Goal: Check status: Check status

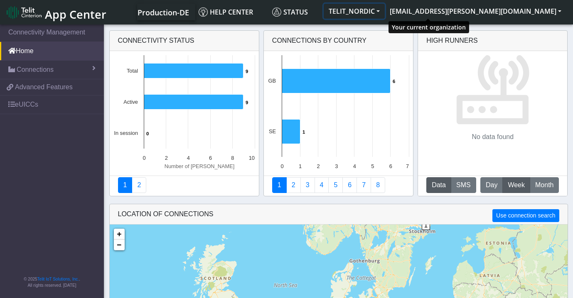
click at [384, 7] on button "TELIT_NORDIC" at bounding box center [353, 11] width 61 height 15
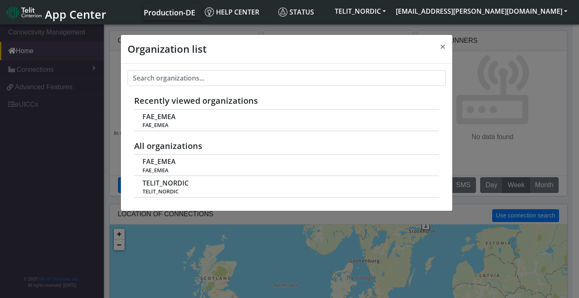
scroll to position [3, 0]
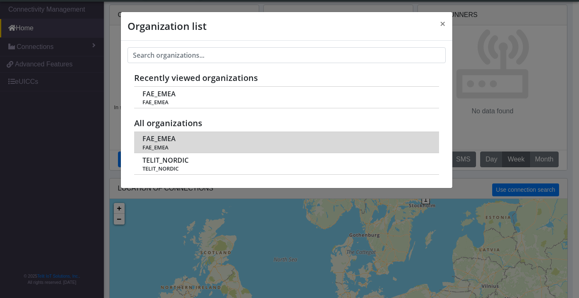
click at [178, 141] on div "FAE_EMEA FAE_EMEA" at bounding box center [285, 142] width 287 height 17
click at [192, 142] on div "FAE_EMEA FAE_EMEA" at bounding box center [285, 142] width 287 height 17
click at [191, 146] on span "FAE_EMEA" at bounding box center [285, 147] width 287 height 6
click at [151, 145] on span "FAE_EMEA" at bounding box center [285, 147] width 287 height 6
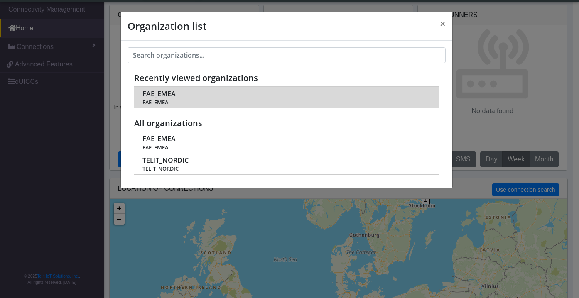
click at [159, 93] on span "FAE_EMEA" at bounding box center [158, 94] width 33 height 8
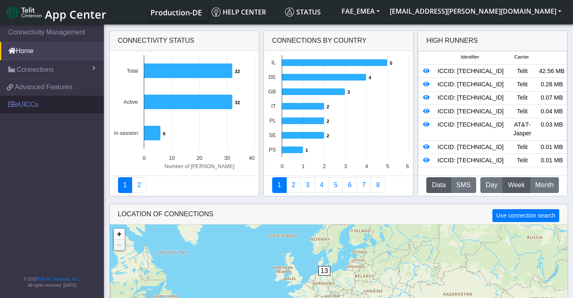
click at [29, 104] on link "eUICCs" at bounding box center [52, 104] width 104 height 18
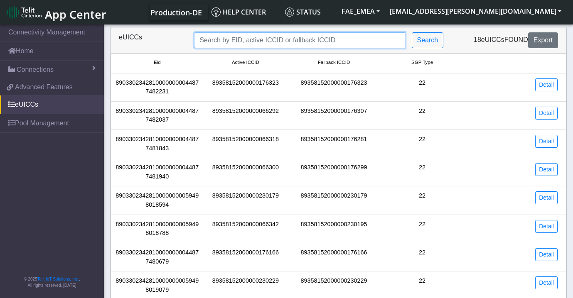
click at [227, 36] on input "Search..." at bounding box center [299, 40] width 210 height 16
paste input "89358152000000066318"
type input "89358152000000066318"
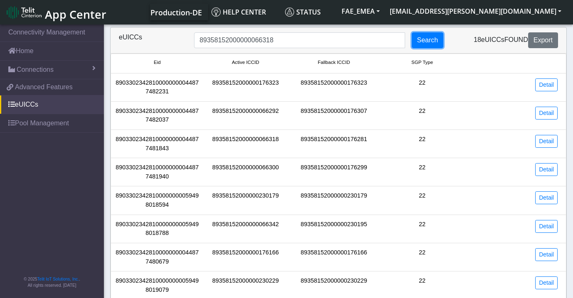
click at [440, 41] on button "Search" at bounding box center [427, 40] width 32 height 16
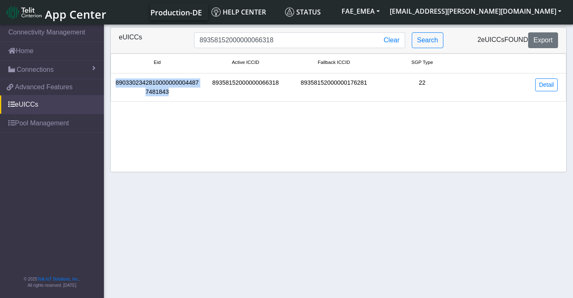
drag, startPoint x: 167, startPoint y: 93, endPoint x: 113, endPoint y: 85, distance: 54.5
click at [113, 85] on div "89033023428100000000044877481843" at bounding box center [157, 87] width 88 height 18
